Goal: Task Accomplishment & Management: Manage account settings

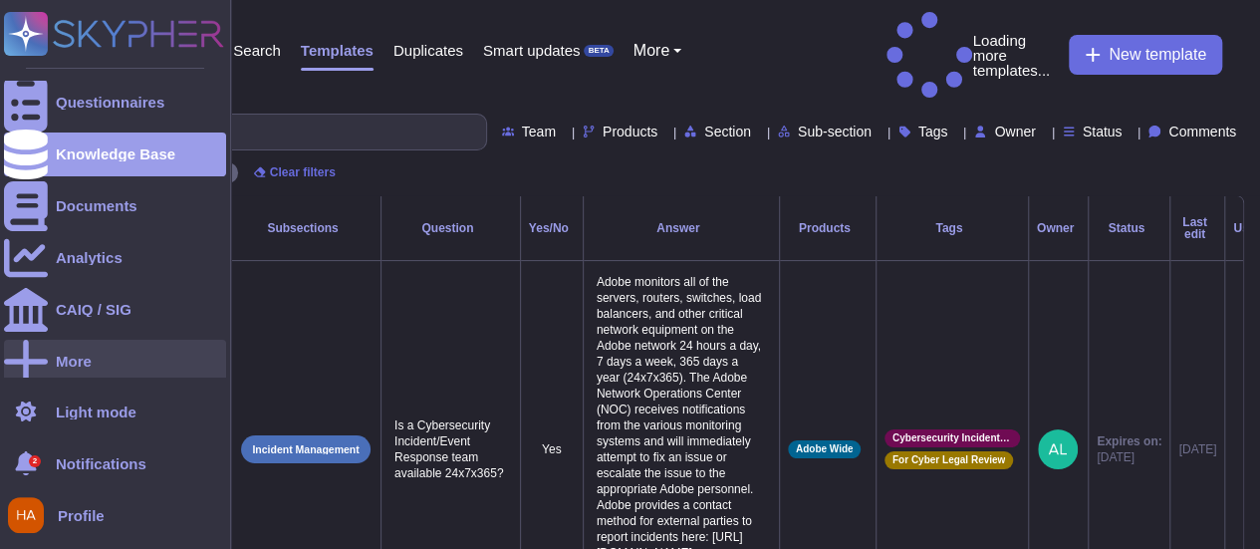
click at [84, 369] on div "More" at bounding box center [115, 362] width 222 height 44
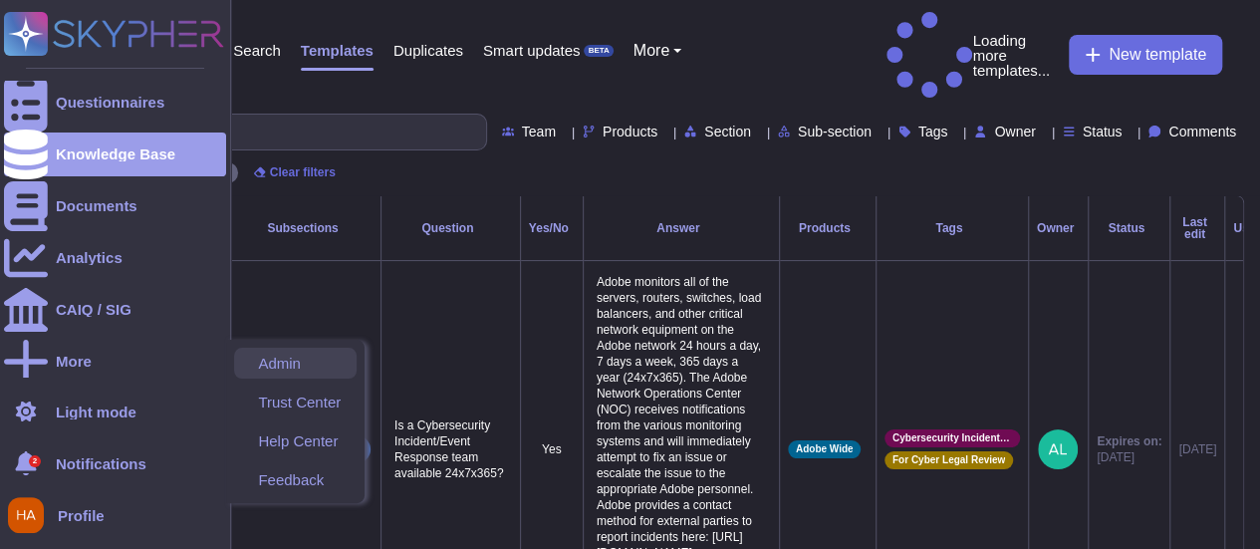
click at [285, 363] on span "Admin" at bounding box center [279, 363] width 43 height 15
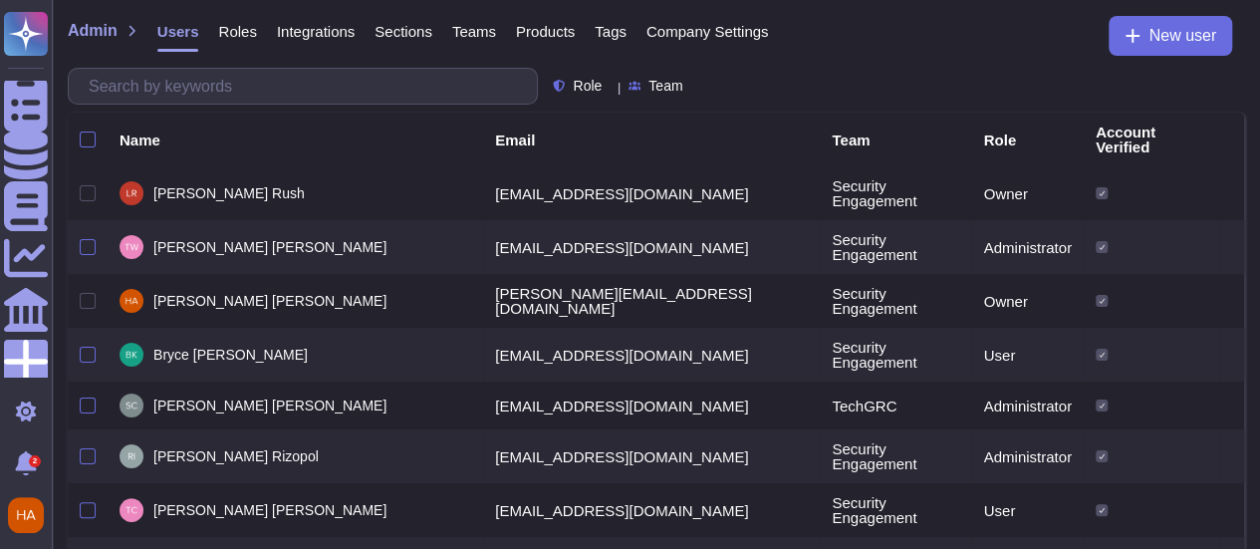
click at [690, 83] on div "Team" at bounding box center [659, 86] width 62 height 15
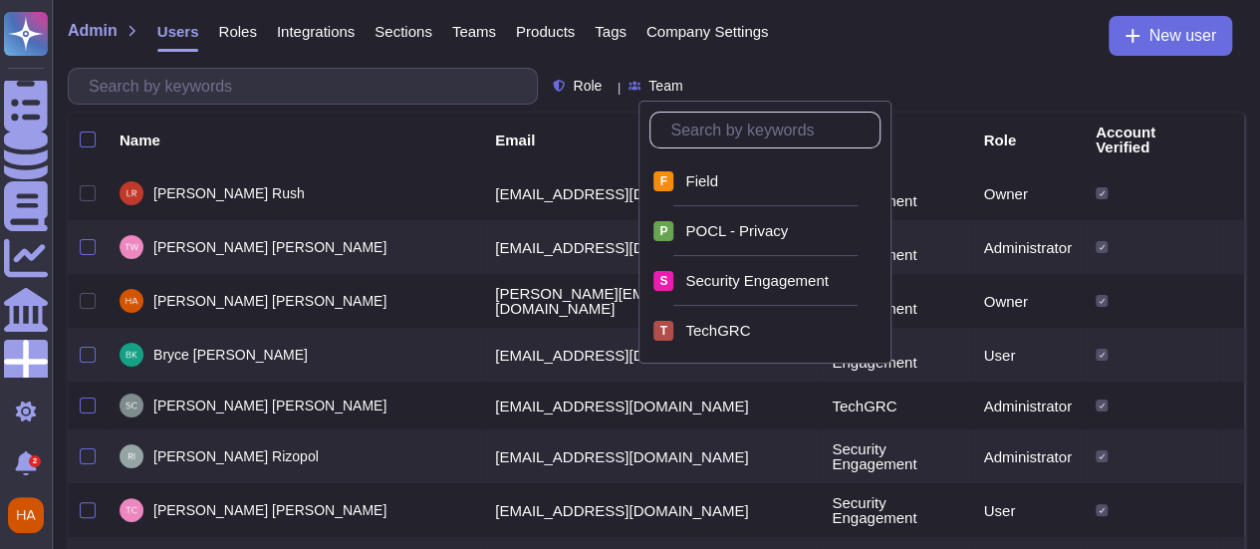
click at [735, 74] on div "Role Team" at bounding box center [656, 86] width 1176 height 37
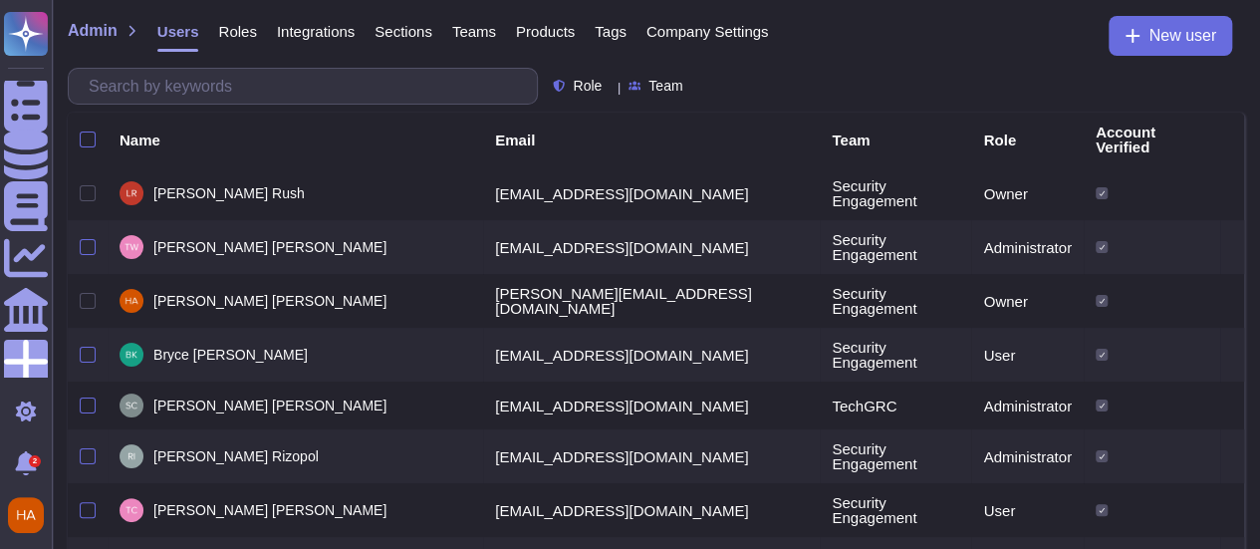
click at [820, 119] on th "Team" at bounding box center [895, 140] width 151 height 54
click at [832, 132] on div "Team" at bounding box center [895, 139] width 127 height 15
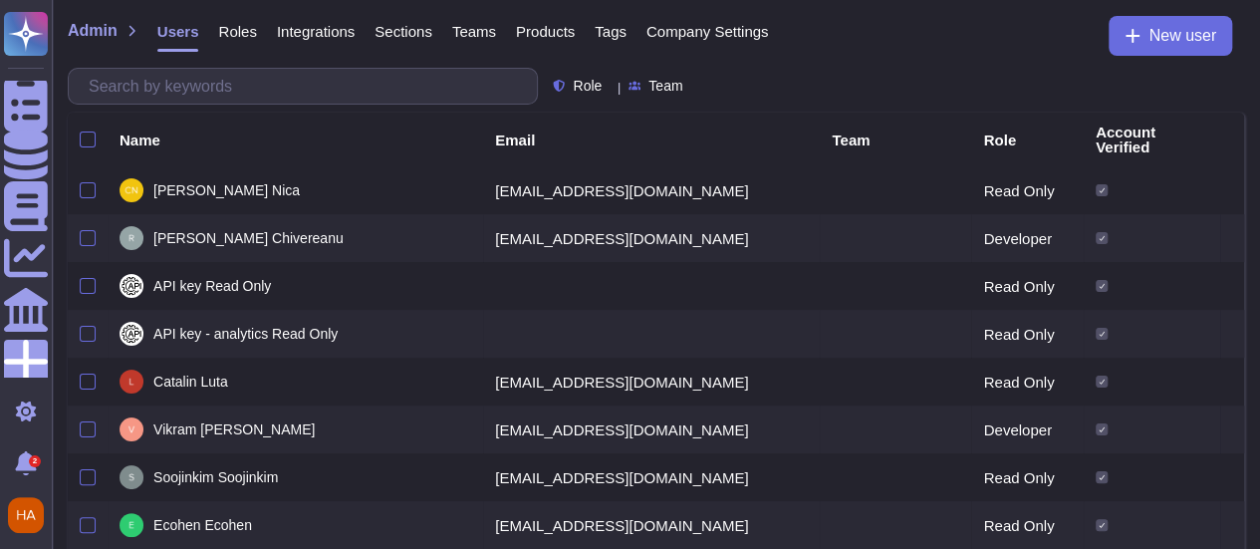
click at [983, 132] on div "Role" at bounding box center [1027, 139] width 88 height 15
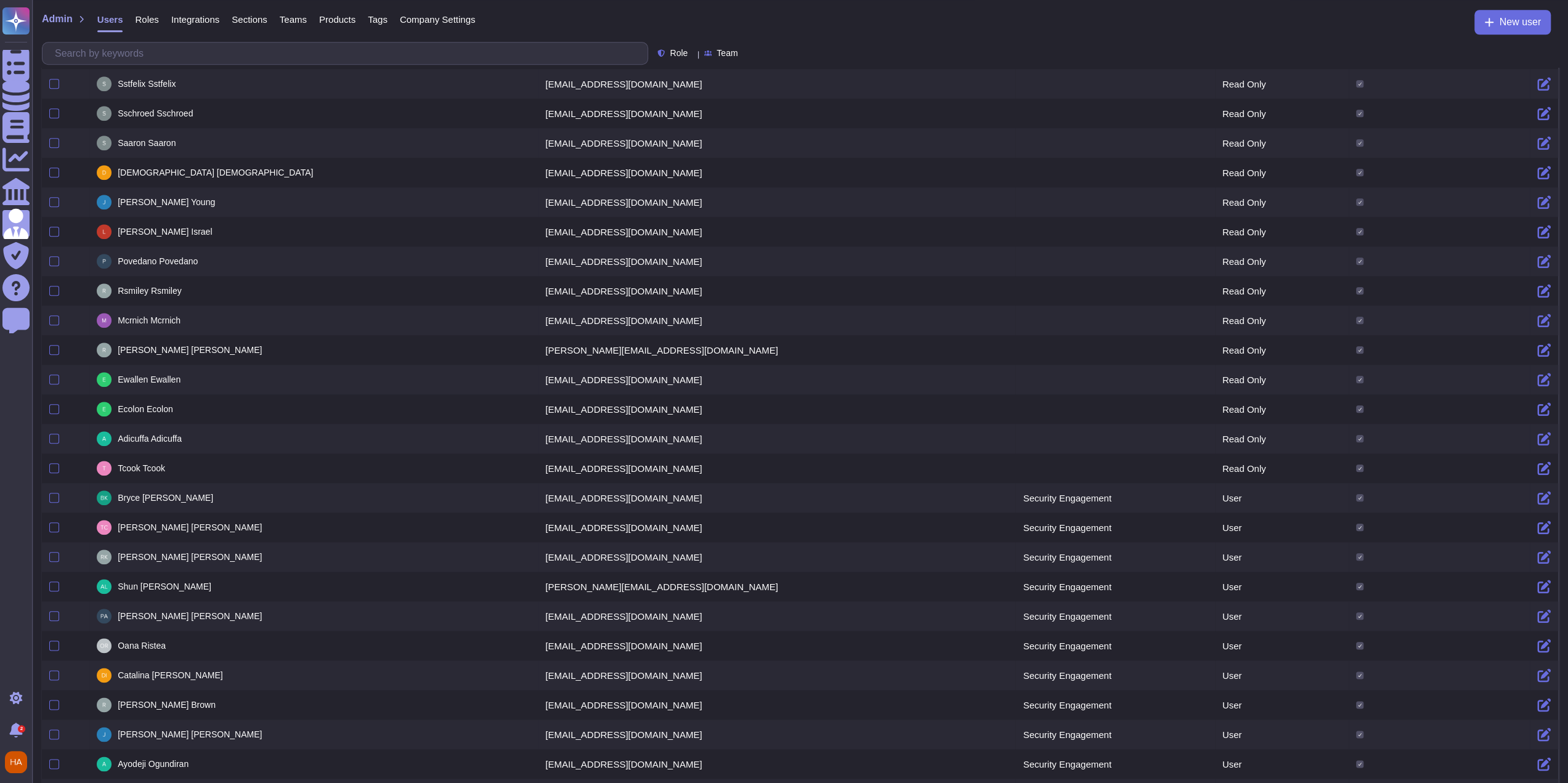
scroll to position [1101, 0]
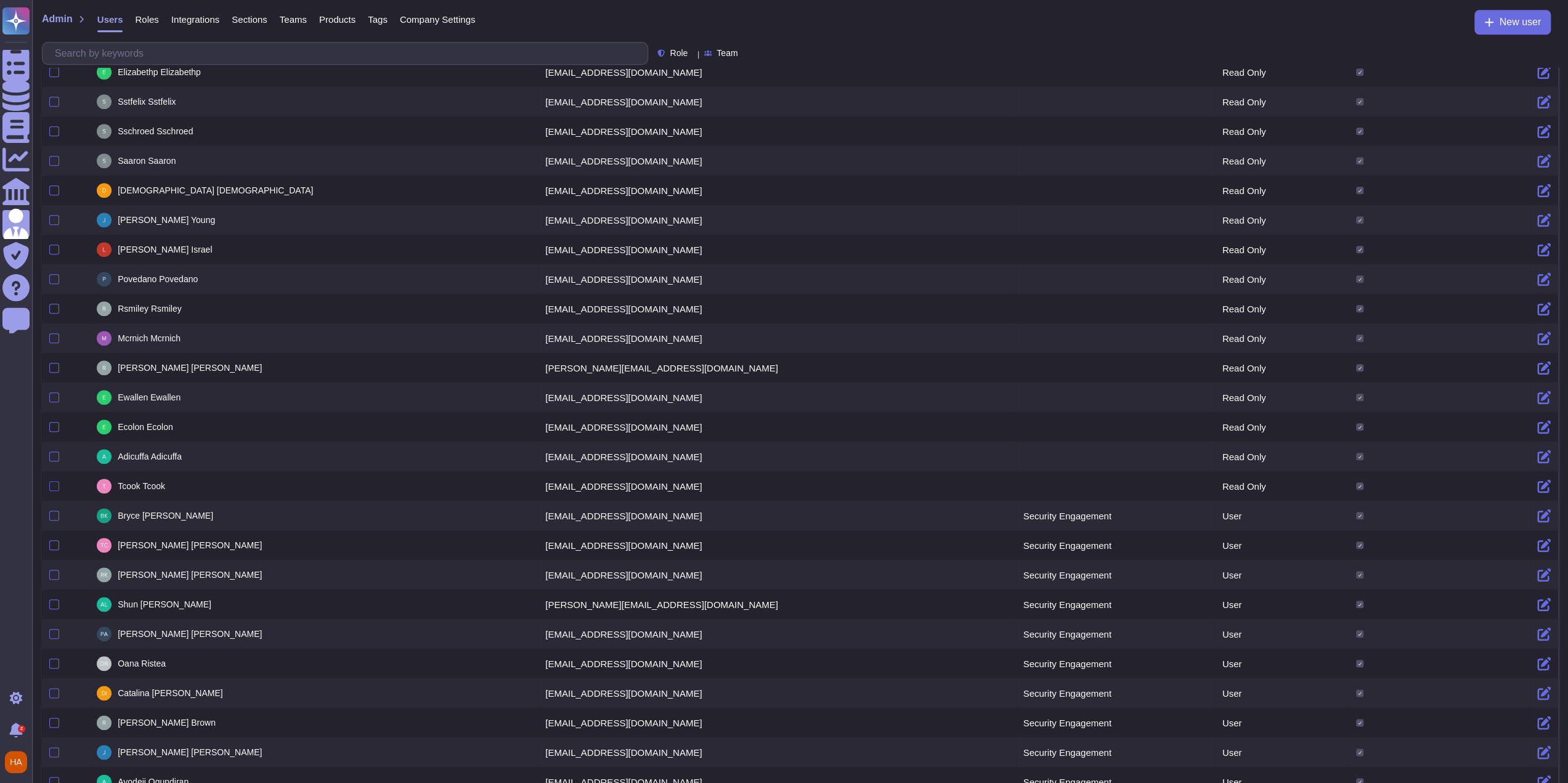
click at [58, 339] on div at bounding box center [54, 486] width 10 height 10
click at [0, 0] on input "checkbox" at bounding box center [0, 0] width 0 height 0
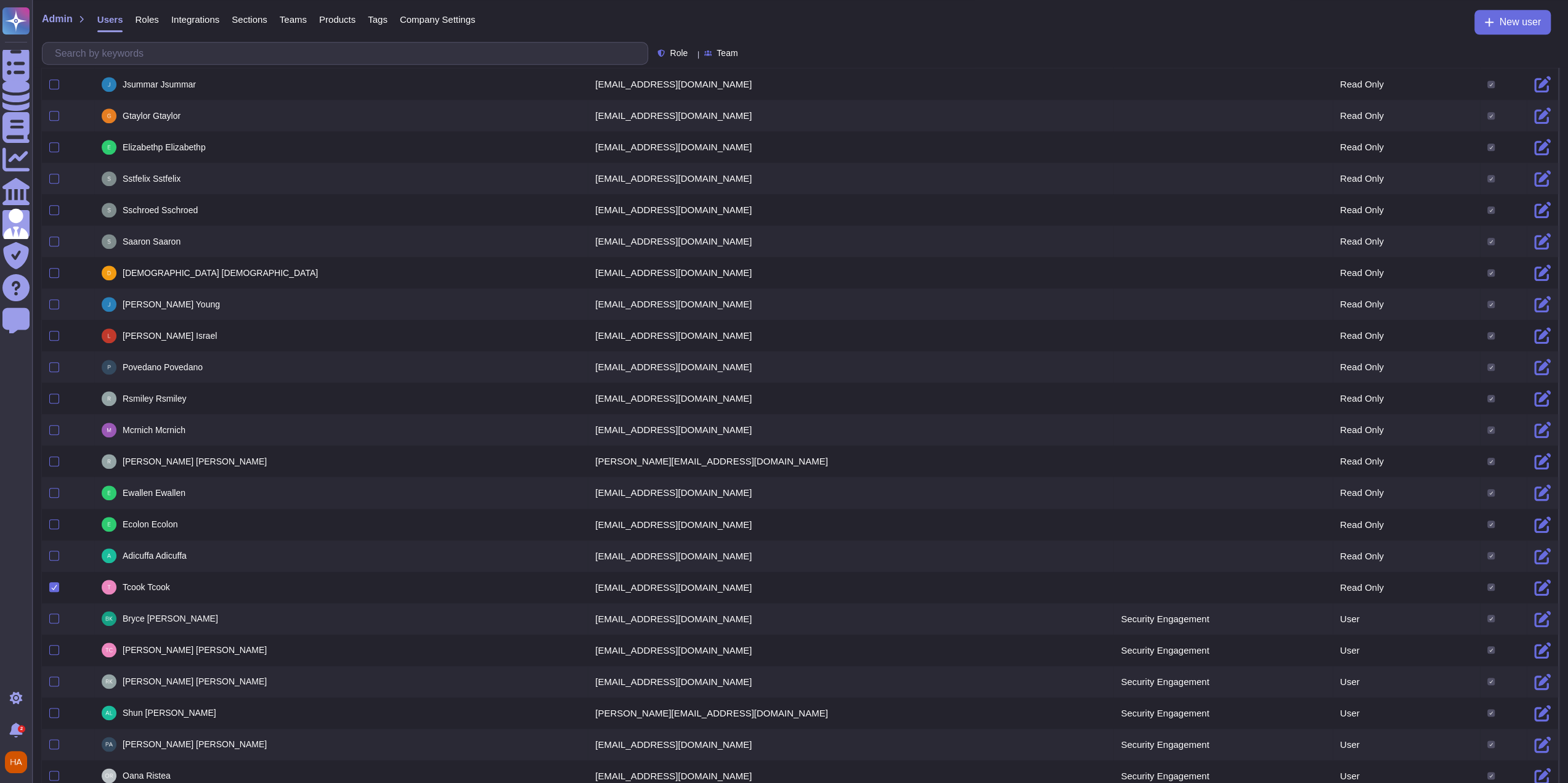
scroll to position [1107, 0]
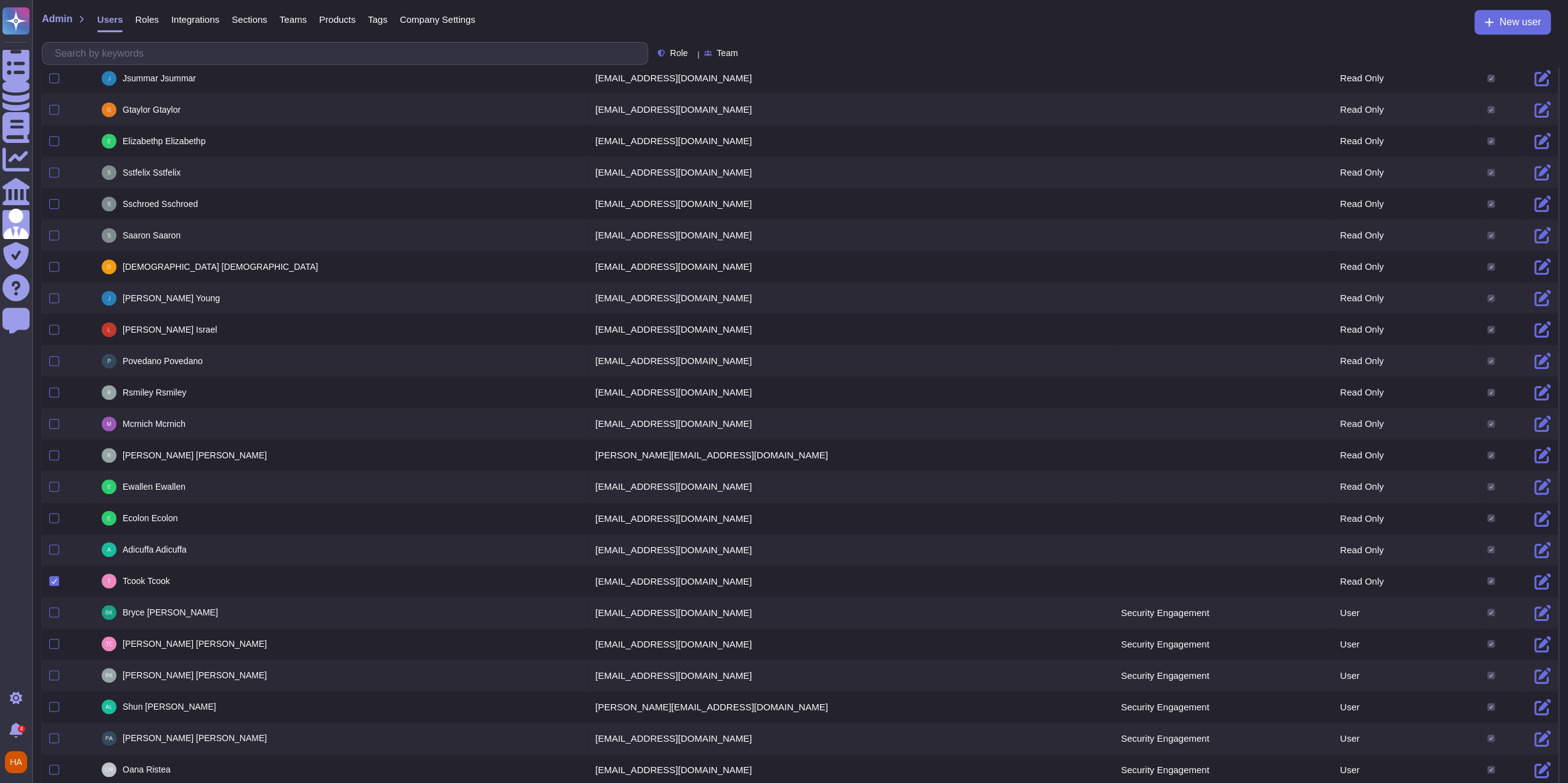
click at [686, 339] on td "adicuffa@adobe.com" at bounding box center [850, 549] width 525 height 32
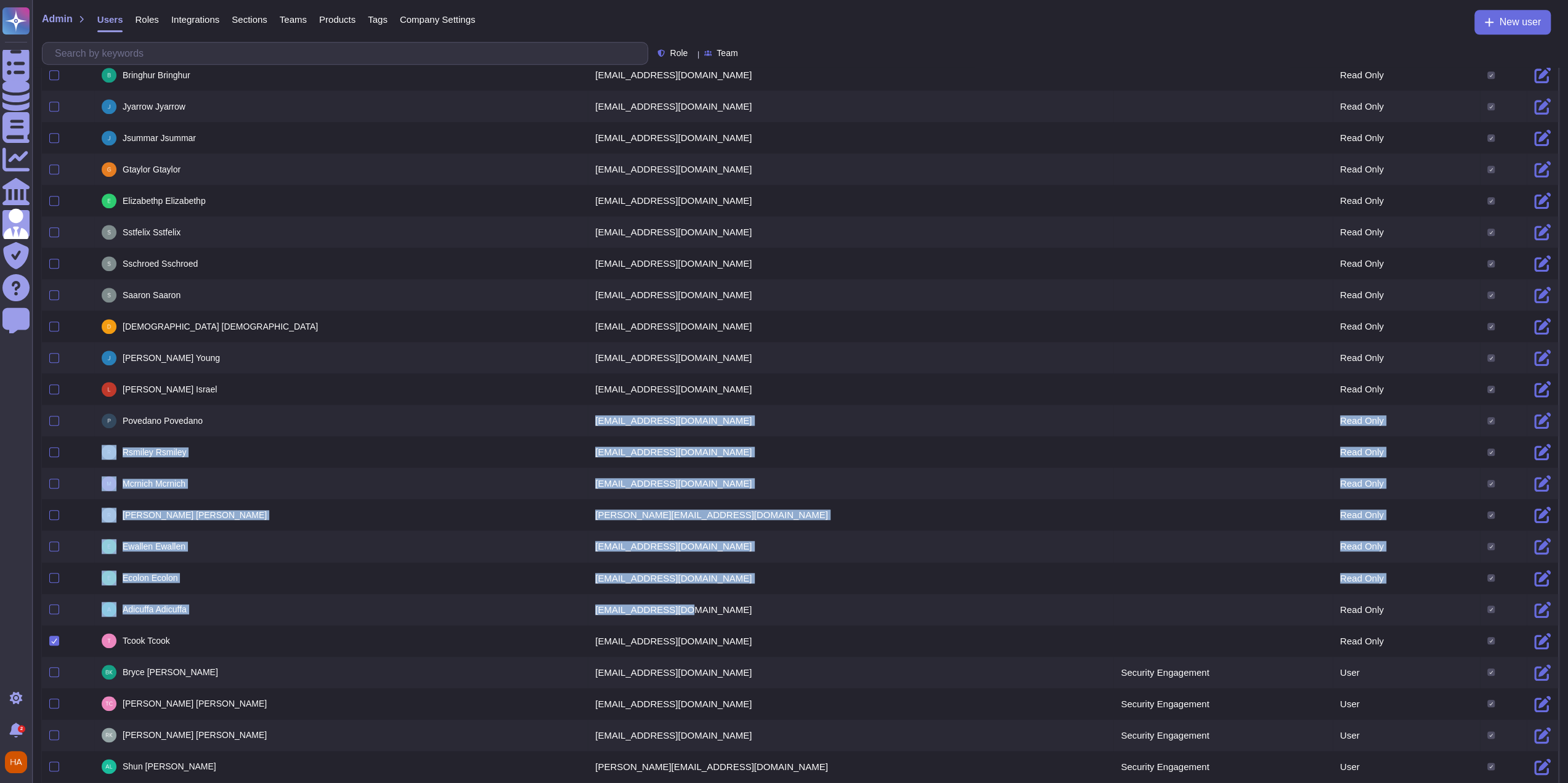
scroll to position [1045, 0]
drag, startPoint x: 658, startPoint y: 459, endPoint x: 369, endPoint y: 336, distance: 314.1
click at [369, 336] on tbody "Cristina Nica cnica@adobe.com Read Only Sebastian Gheorghe Cobirjoiu scobirjoiu…" at bounding box center [800, 202] width 1517 height 2295
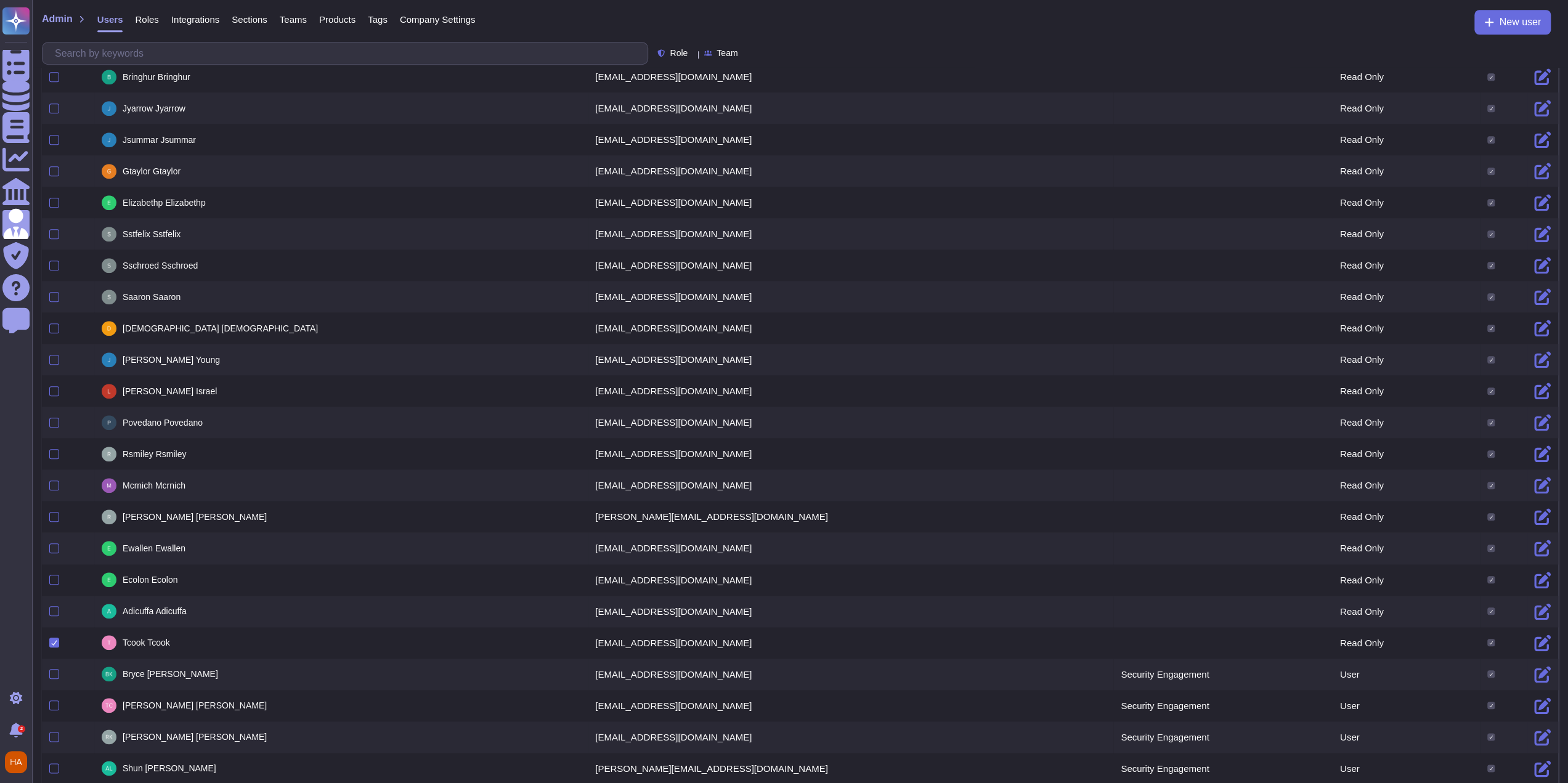
click at [670, 339] on td "tcook@adobe.com" at bounding box center [850, 643] width 525 height 32
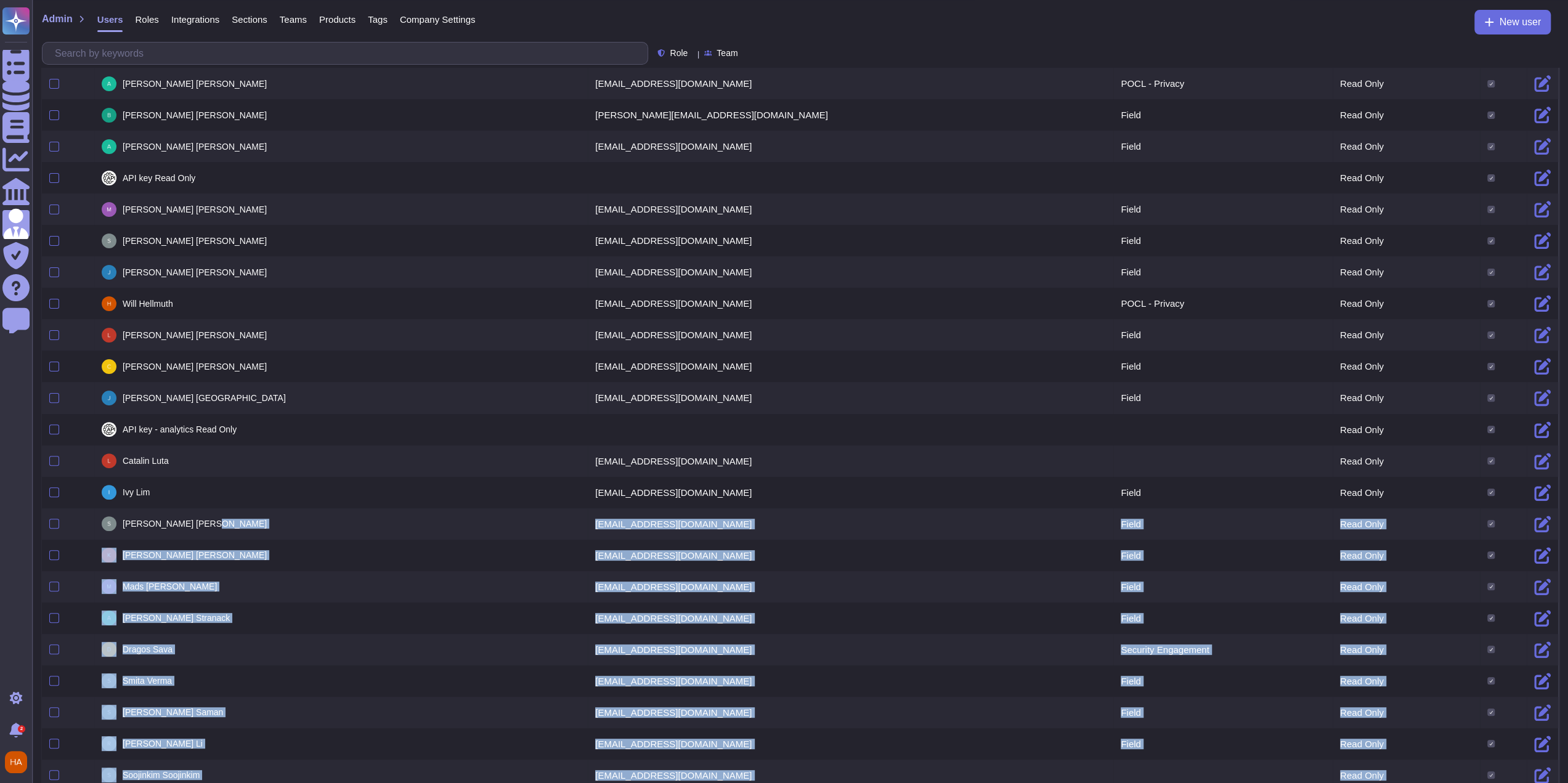
scroll to position [183, 0]
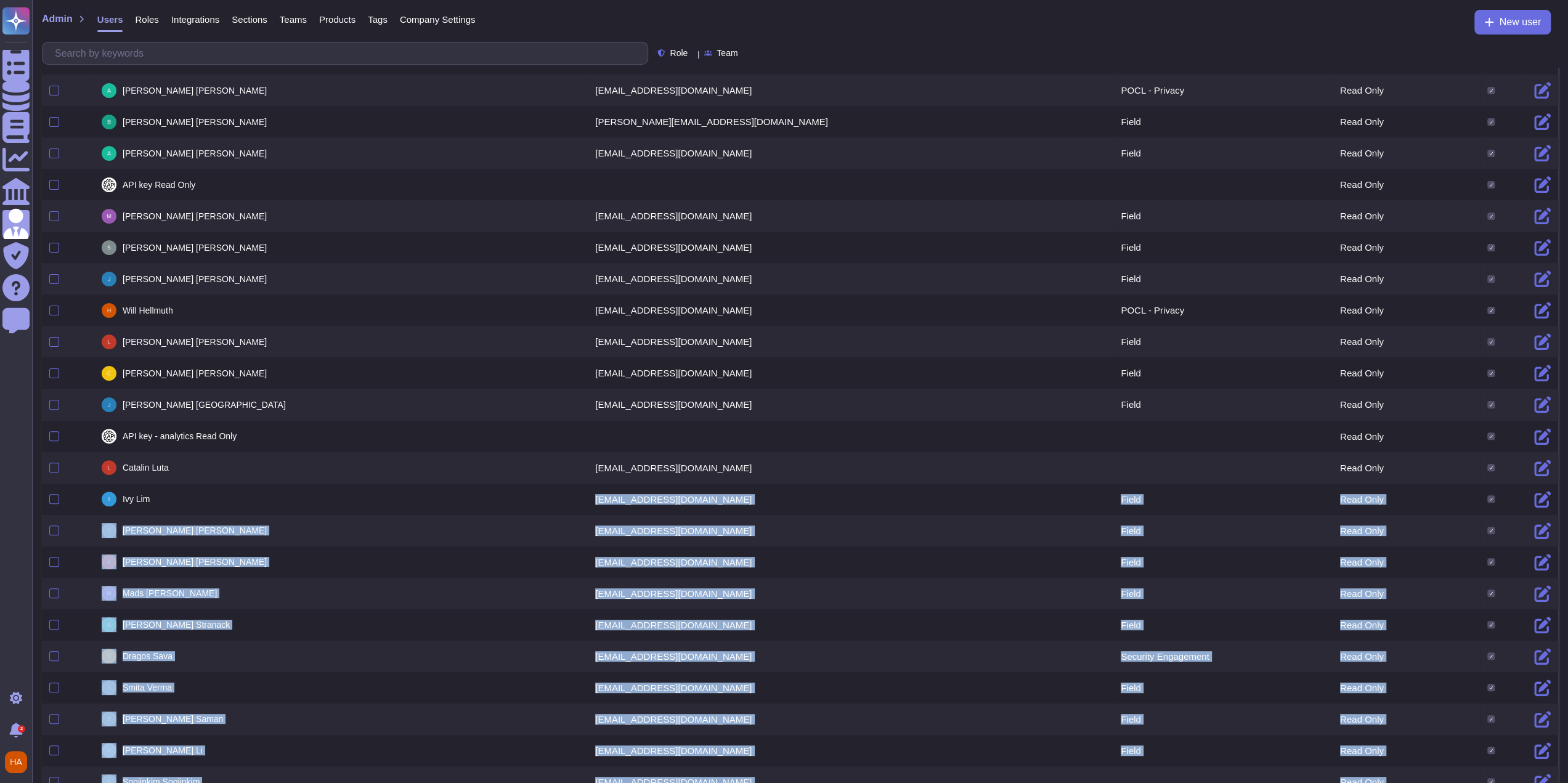
drag, startPoint x: 671, startPoint y: 552, endPoint x: 505, endPoint y: 466, distance: 187.0
click at [116, 339] on td "Ivy Lim" at bounding box center [341, 499] width 494 height 32
copy tbody "Ivy Lim ivlim@adobe.com Field Read Only Steven Lewis stevenl@adobe.com Field Re…"
